Goal: Check status: Check status

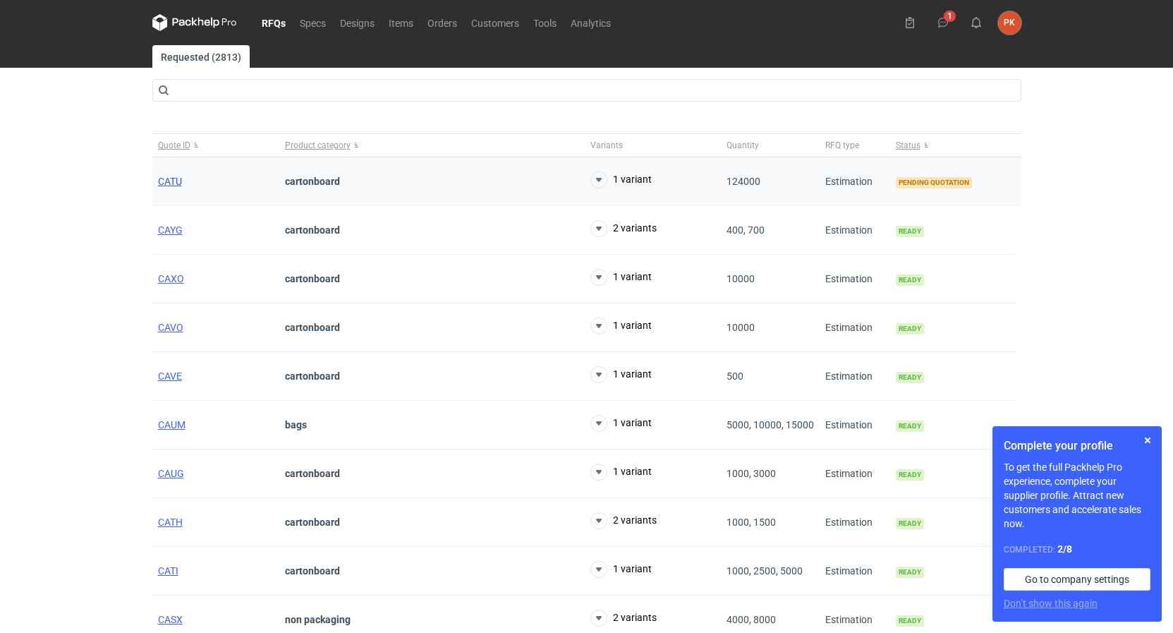
click at [176, 187] on span "CATU" at bounding box center [170, 181] width 24 height 11
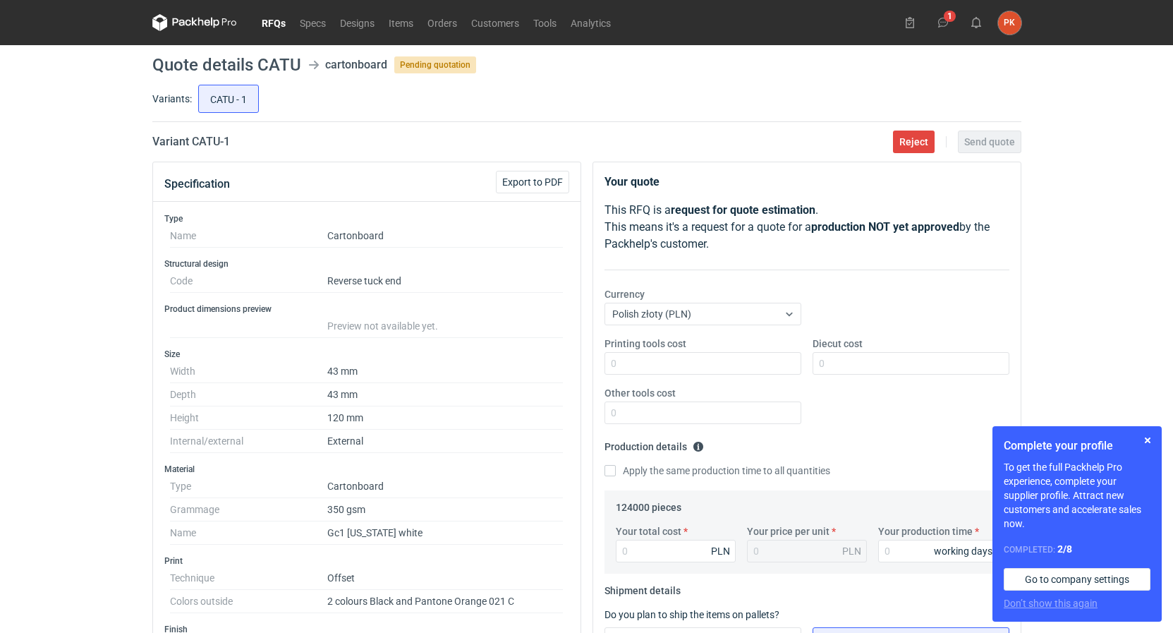
scroll to position [504, 0]
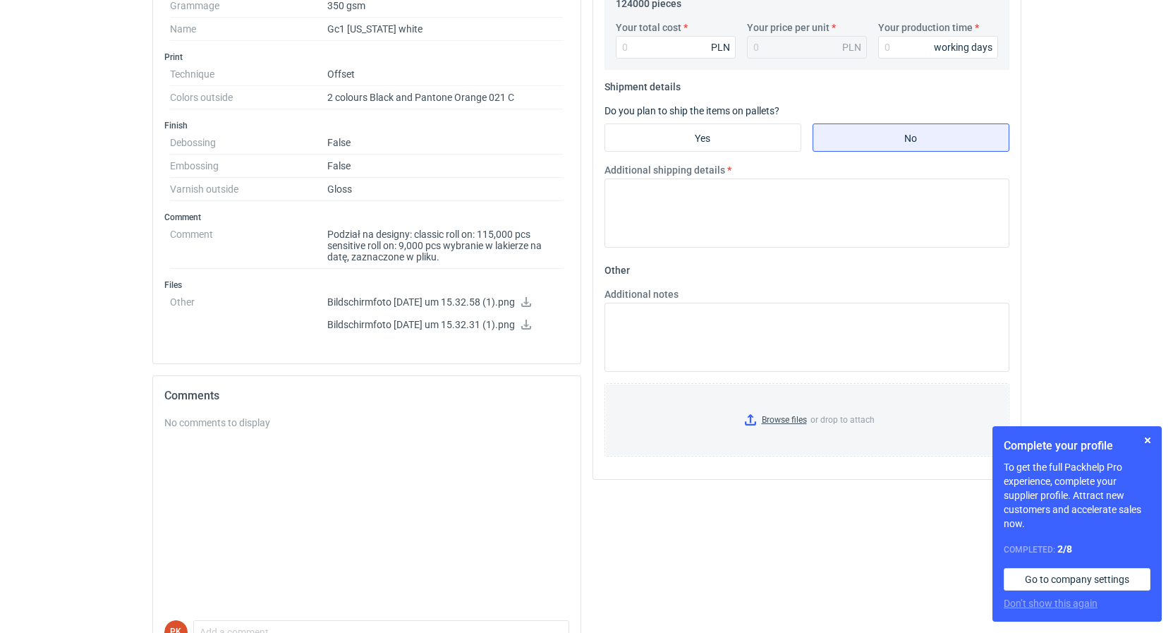
click at [532, 300] on icon at bounding box center [526, 302] width 11 height 10
click at [531, 325] on icon at bounding box center [526, 325] width 10 height 10
click at [918, 40] on input "Your production time" at bounding box center [938, 47] width 120 height 23
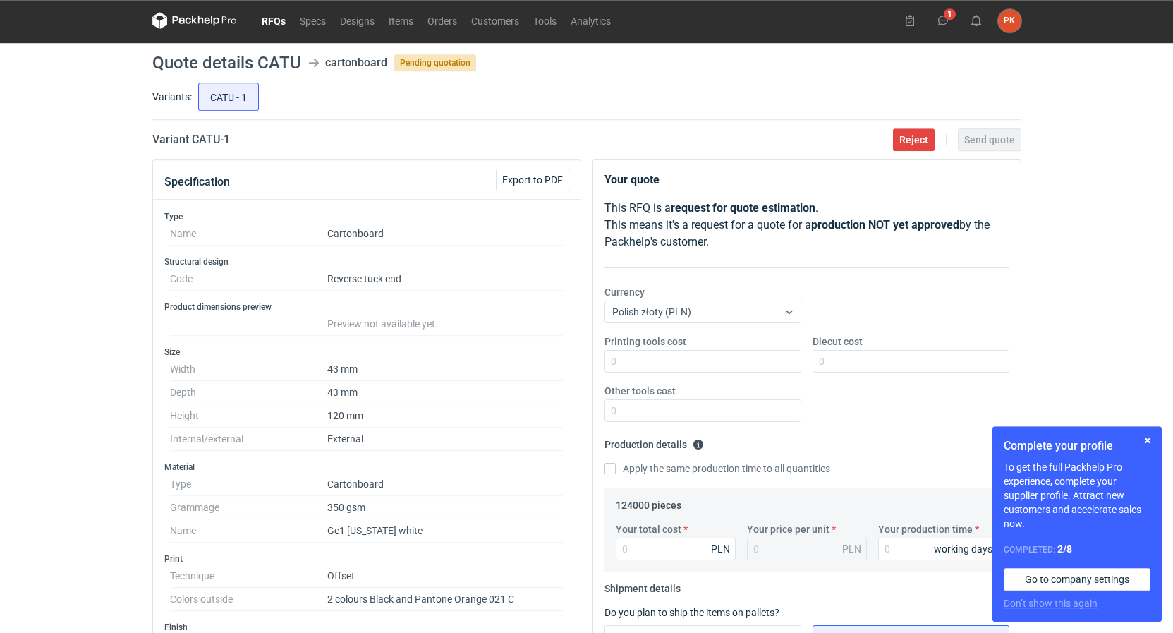
scroll to position [432, 0]
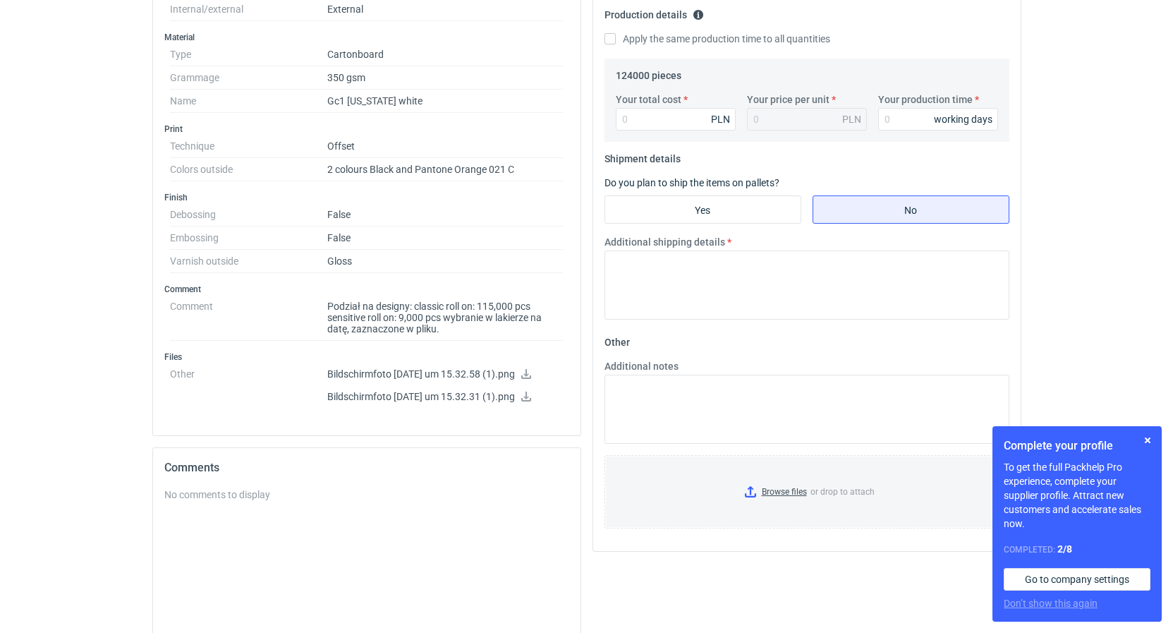
click at [531, 377] on icon at bounding box center [526, 374] width 10 height 10
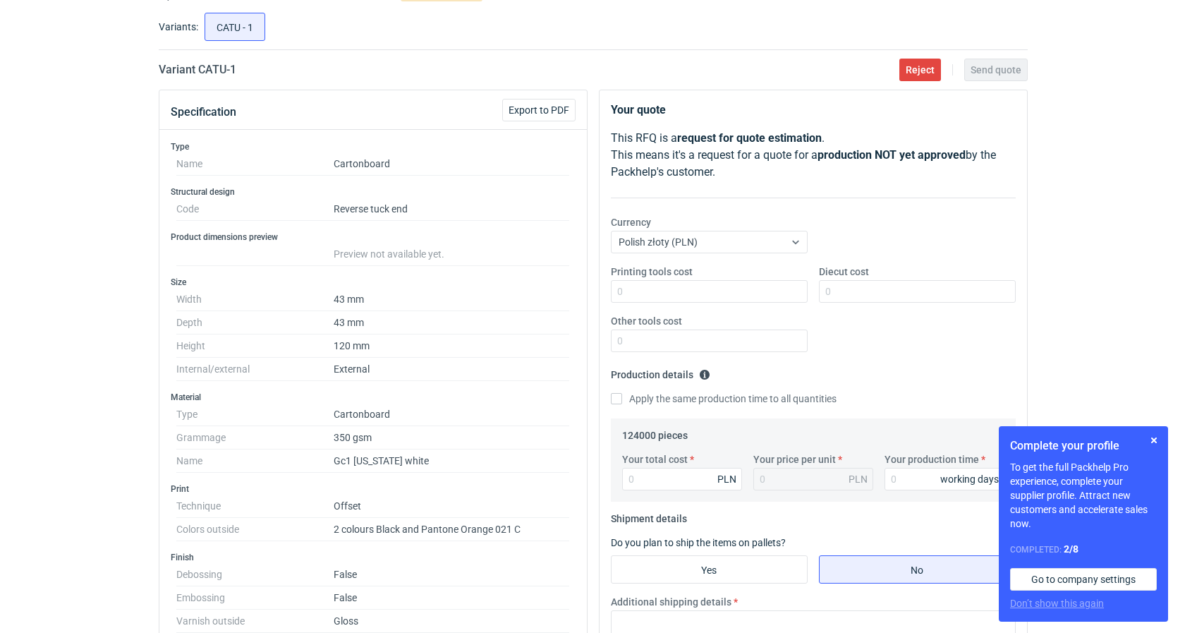
scroll to position [0, 0]
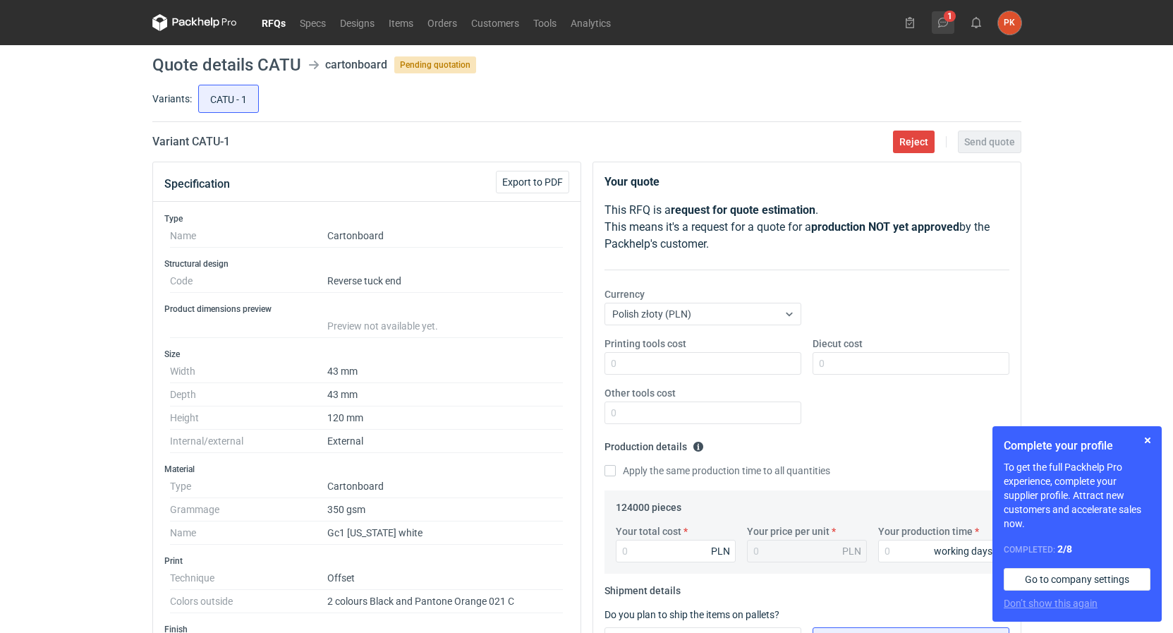
click at [945, 25] on icon at bounding box center [943, 22] width 11 height 11
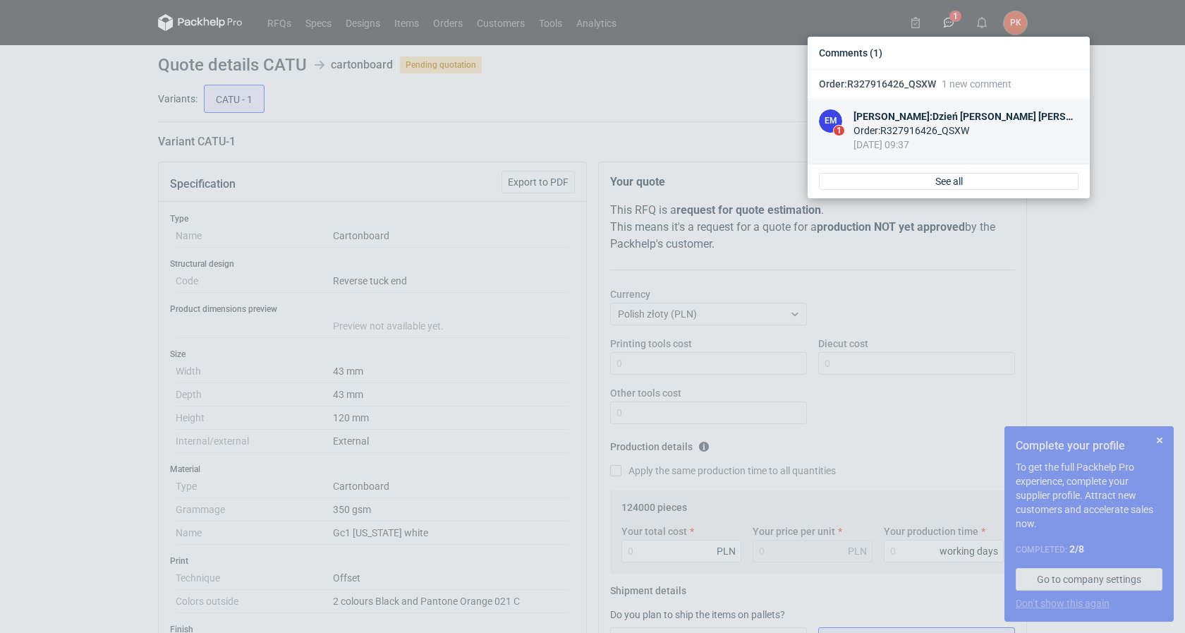
click at [939, 119] on div "[PERSON_NAME] : Dzień [PERSON_NAME] [PERSON_NAME], pliki do akceptacji w załącz…" at bounding box center [966, 116] width 225 height 14
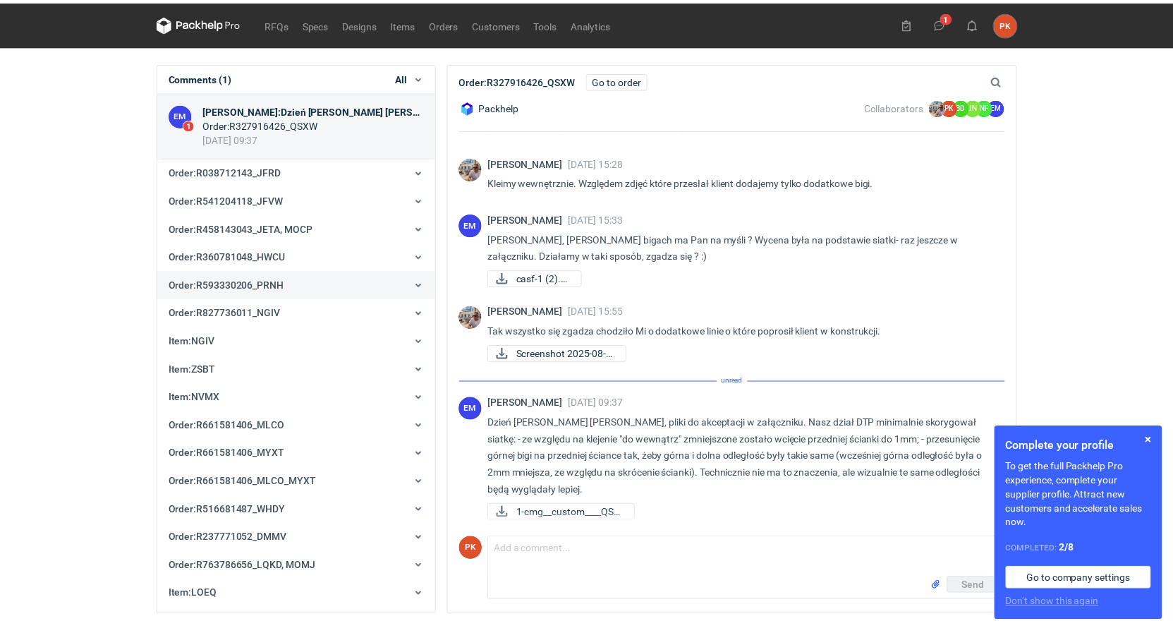
scroll to position [475, 0]
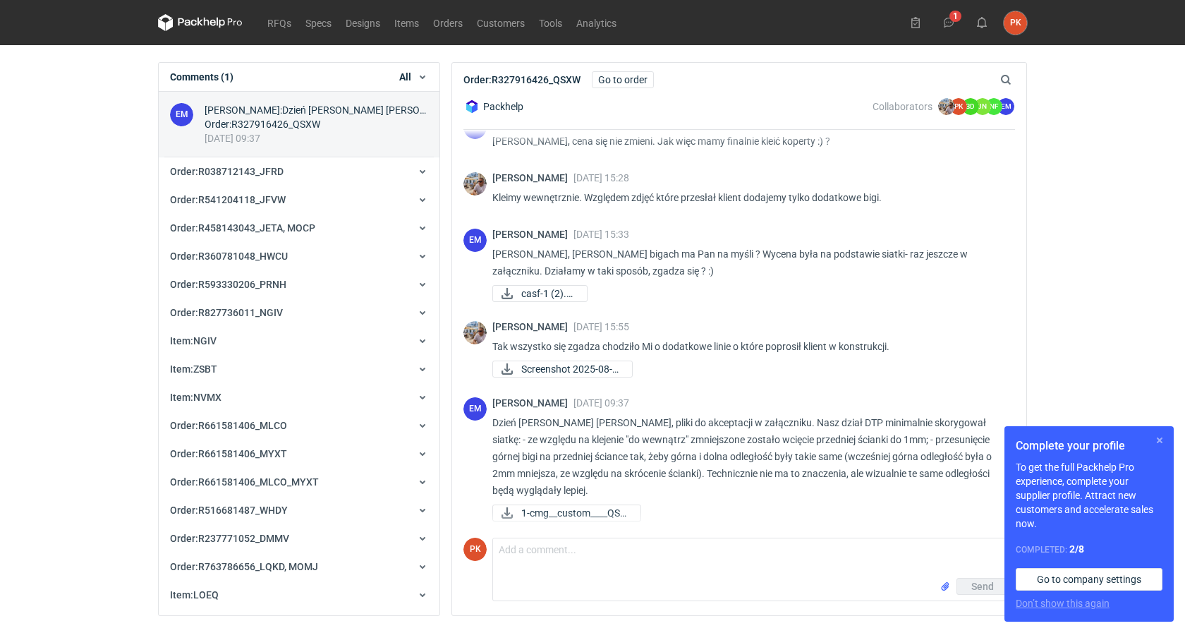
click at [1158, 438] on button "button" at bounding box center [1159, 440] width 17 height 17
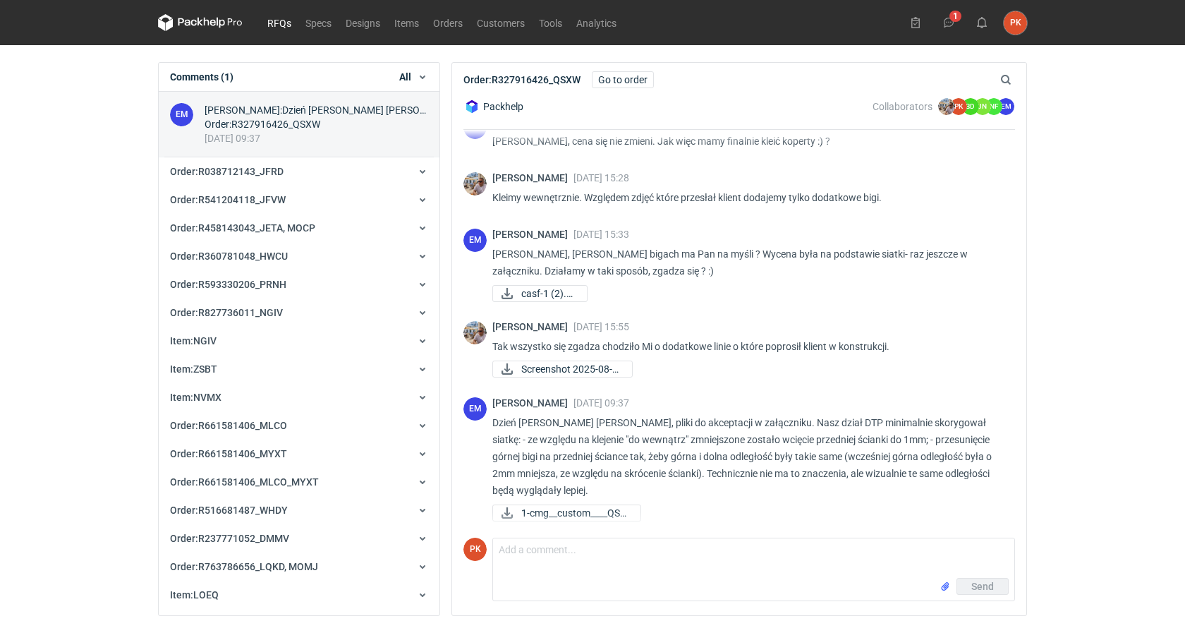
click at [284, 25] on link "RFQs" at bounding box center [279, 22] width 38 height 17
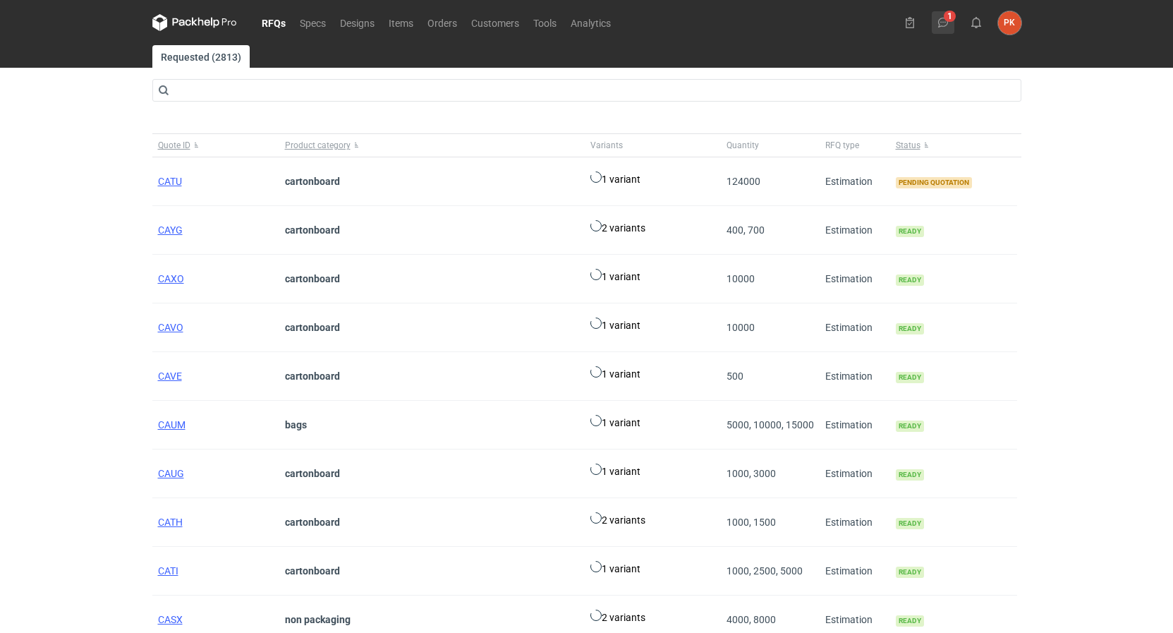
click at [936, 28] on button "1" at bounding box center [943, 22] width 23 height 23
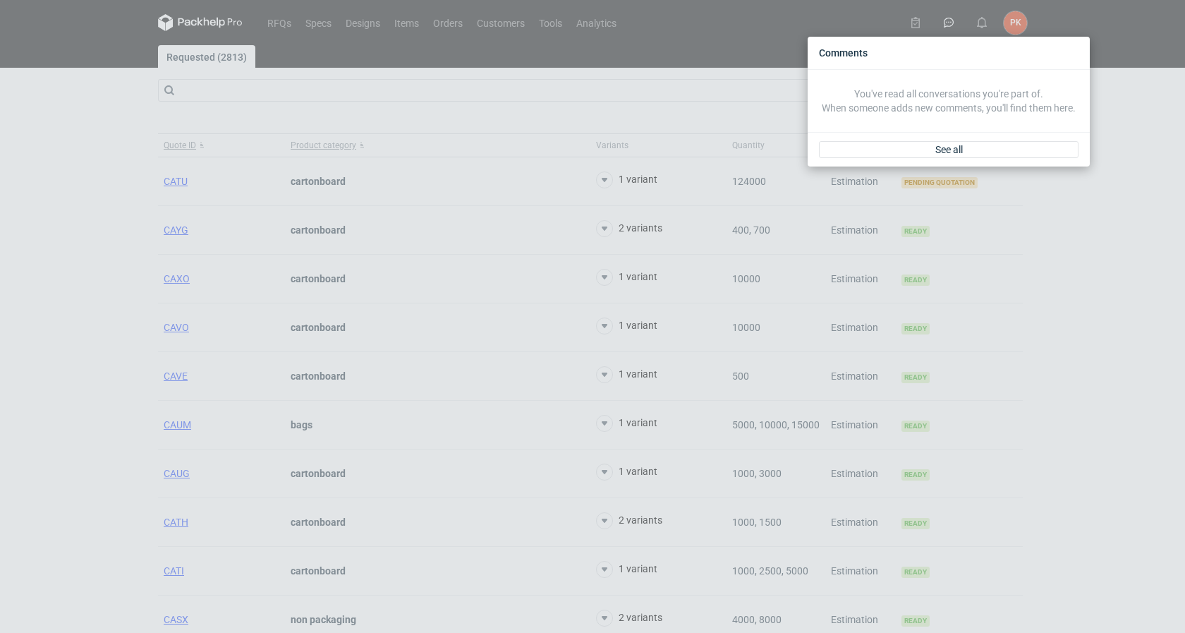
click at [0, 178] on div "Comments You've read all conversations you're part of. When someone adds new co…" at bounding box center [592, 316] width 1185 height 633
